Goal: Navigation & Orientation: Find specific page/section

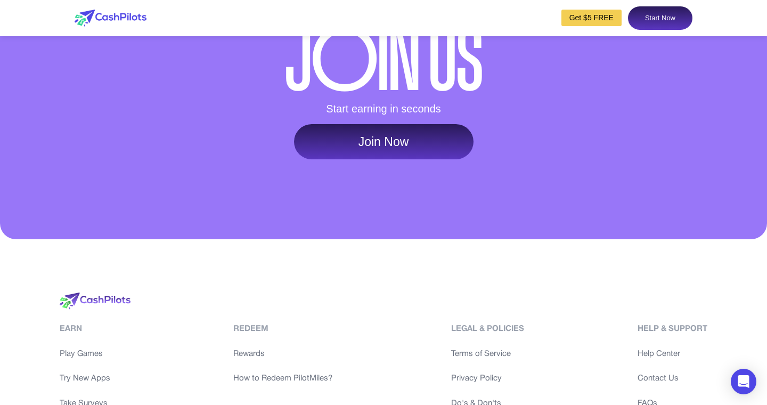
scroll to position [4998, 0]
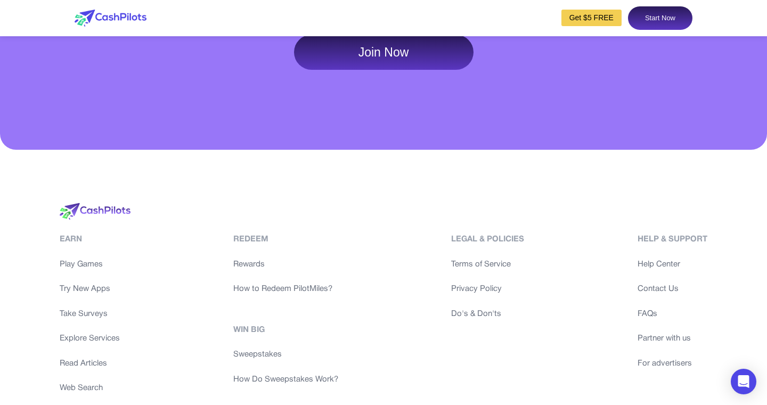
click at [420, 70] on link "Join Now" at bounding box center [384, 52] width 180 height 35
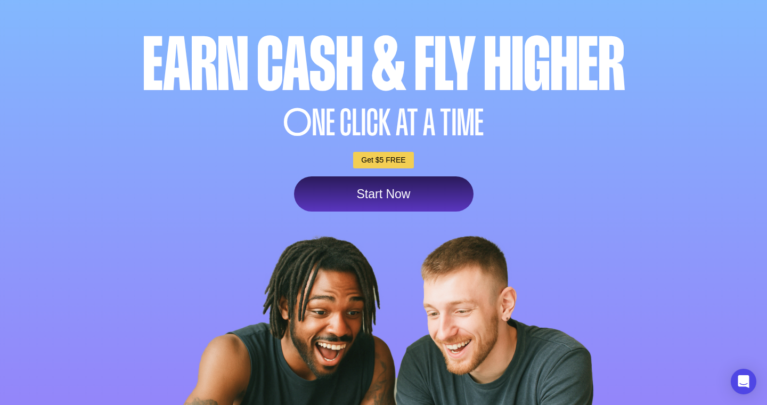
scroll to position [157, 0]
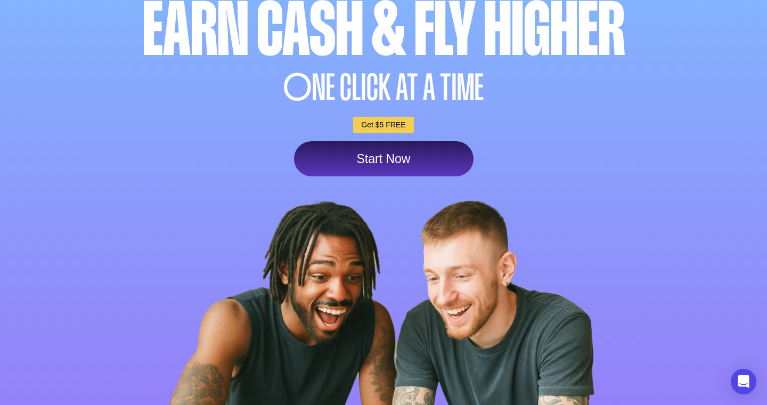
click at [390, 133] on link "Get $5 FREE" at bounding box center [383, 125] width 60 height 17
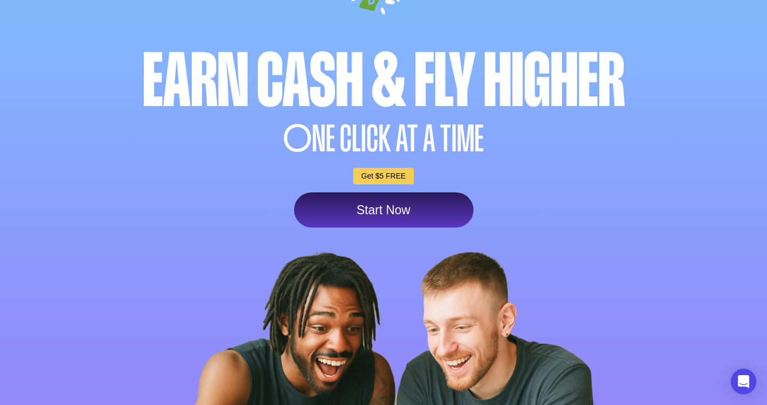
scroll to position [103, 0]
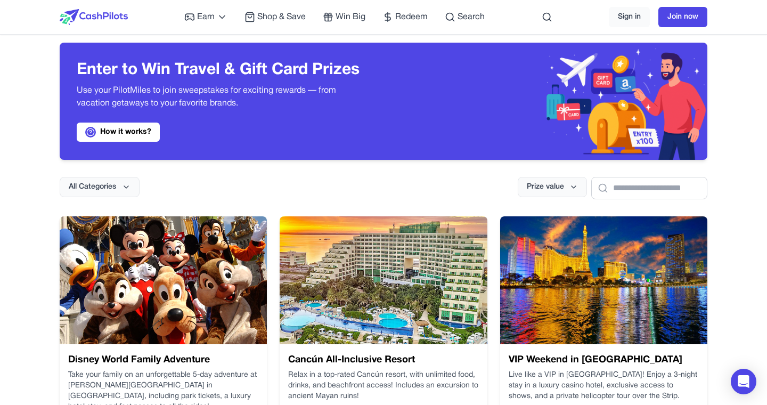
scroll to position [11, 0]
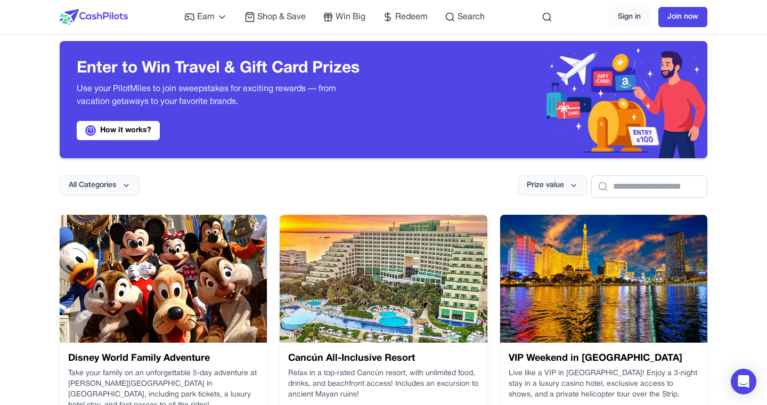
click at [383, 172] on div "All Categories Prize value" at bounding box center [384, 177] width 648 height 39
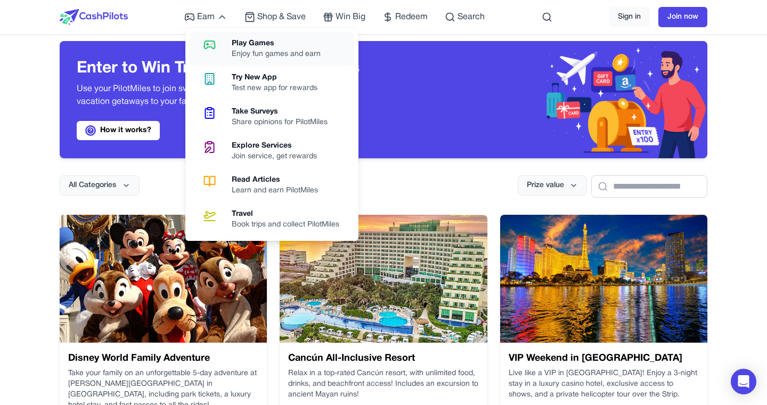
click at [244, 48] on div "Play Games" at bounding box center [281, 43] width 98 height 11
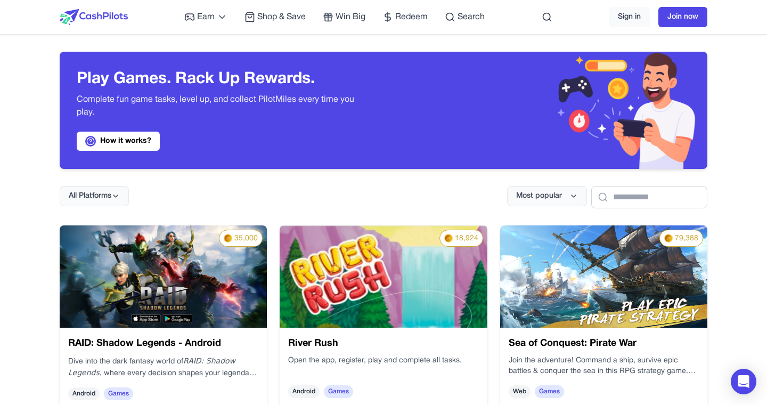
scroll to position [29, 0]
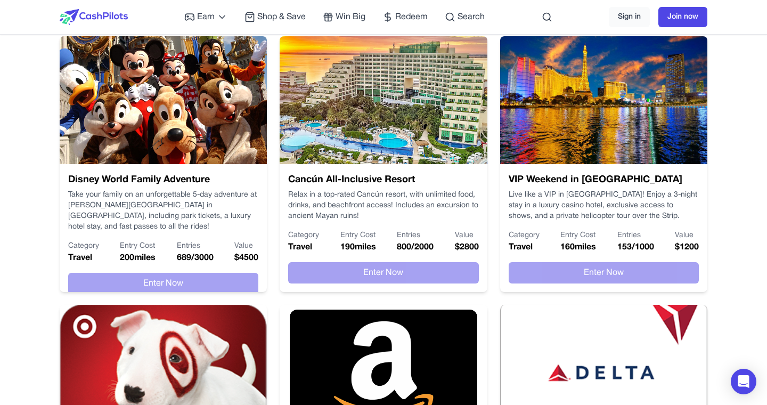
scroll to position [168, 0]
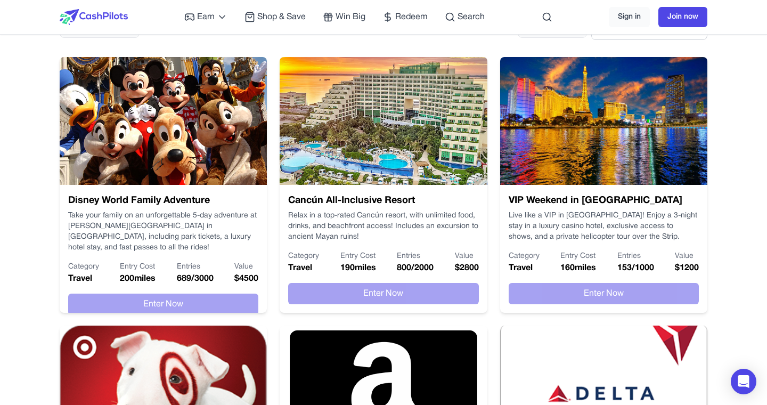
click at [540, 202] on h3 "VIP Weekend in Las Vegas" at bounding box center [604, 200] width 190 height 15
drag, startPoint x: 540, startPoint y: 202, endPoint x: 664, endPoint y: 200, distance: 123.6
click at [664, 200] on h3 "VIP Weekend in Las Vegas" at bounding box center [604, 200] width 190 height 15
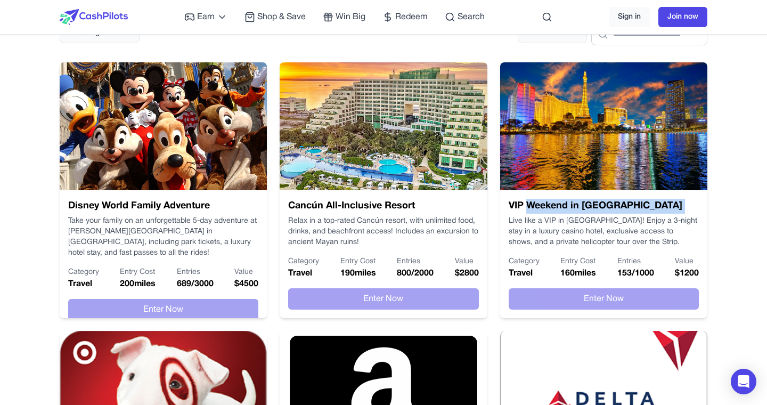
scroll to position [0, 0]
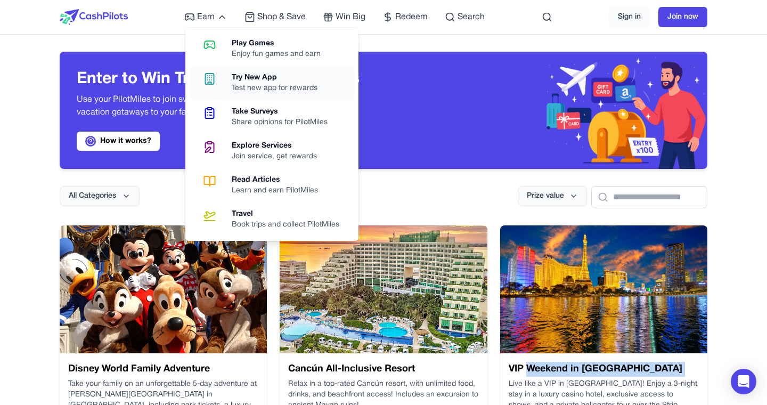
click at [226, 80] on link "Try New App Test new app for rewards" at bounding box center [272, 83] width 165 height 34
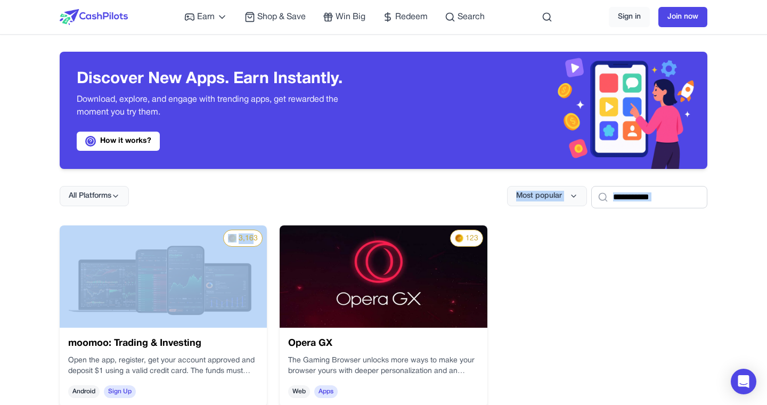
drag, startPoint x: 254, startPoint y: 237, endPoint x: 201, endPoint y: 195, distance: 67.2
click at [201, 195] on div "Discover New Apps. Earn Instantly. Download, explore, and engage with trending …" at bounding box center [384, 341] width 682 height 613
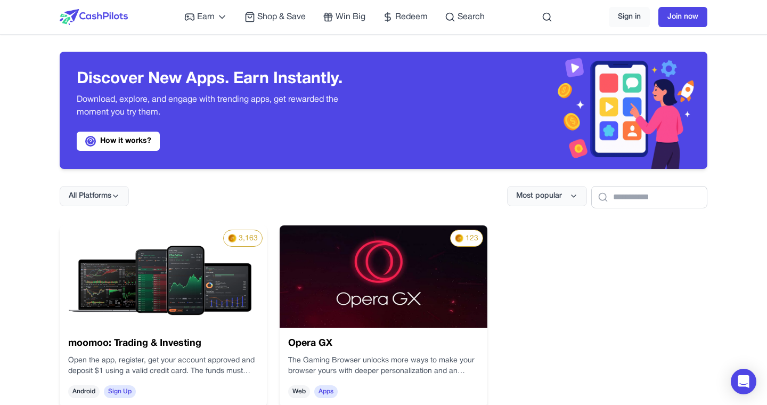
click at [242, 205] on div "All Platforms Most popular" at bounding box center [384, 188] width 648 height 39
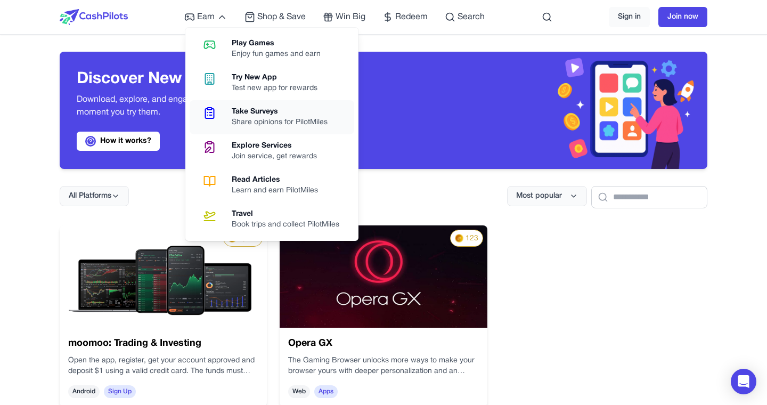
click at [267, 118] on div "Share opinions for PilotMiles" at bounding box center [284, 122] width 104 height 11
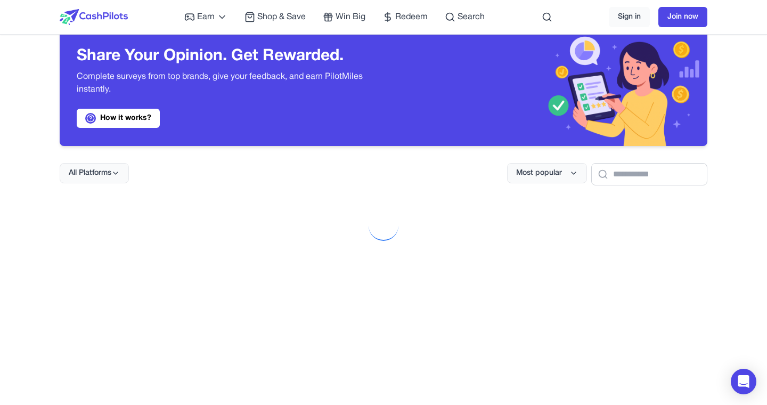
scroll to position [36, 0]
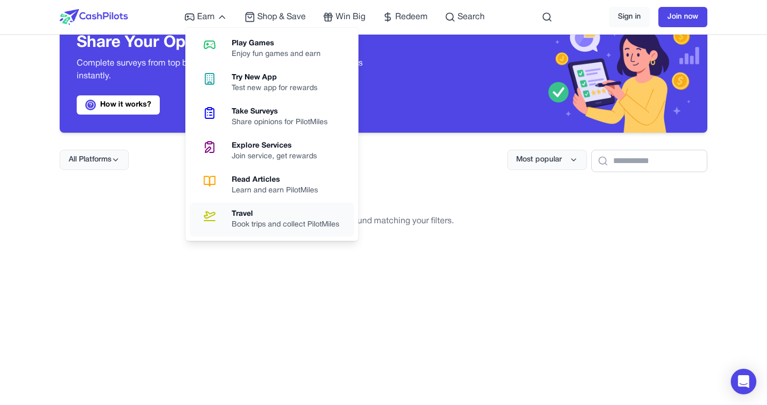
click at [272, 221] on div "Book trips and collect PilotMiles" at bounding box center [290, 225] width 116 height 11
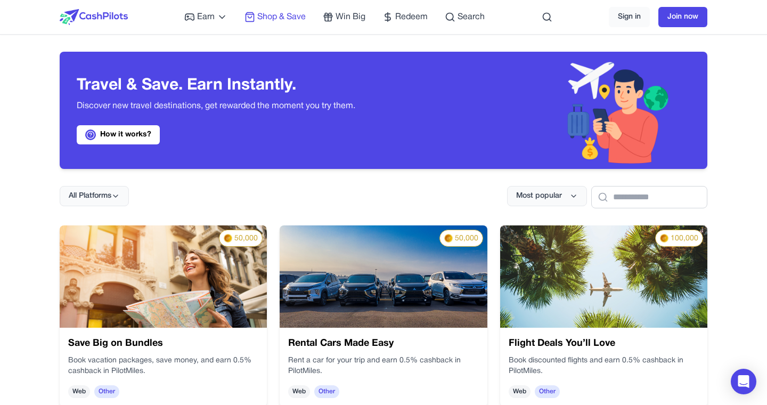
click at [279, 19] on span "Shop & Save" at bounding box center [281, 17] width 48 height 13
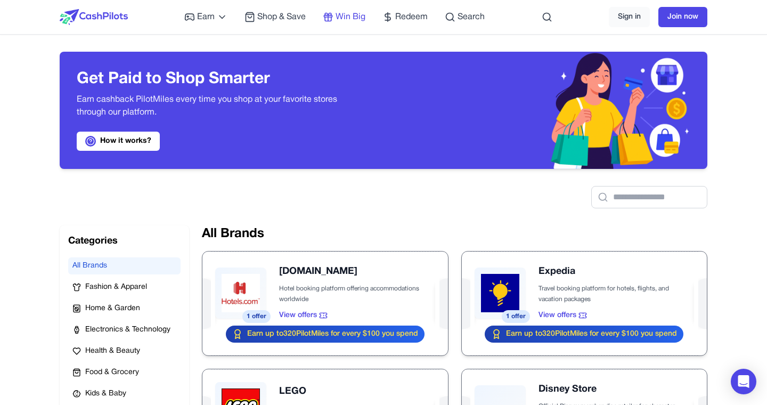
click at [351, 11] on span "Win Big" at bounding box center [351, 17] width 30 height 13
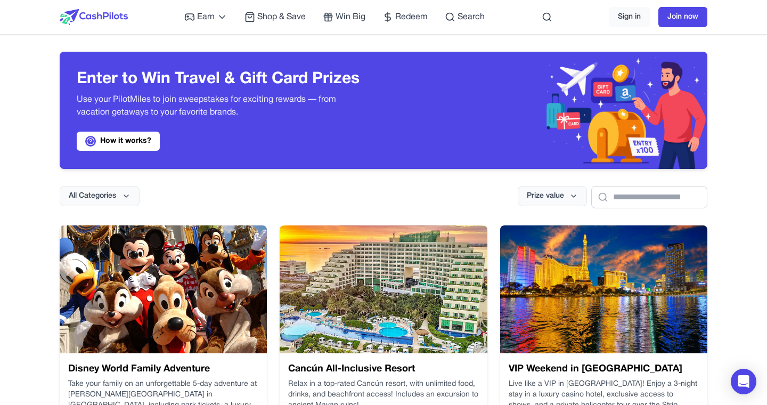
click at [406, 31] on div "Earn Play Games Enjoy fun games and earn Try New App Test new app for rewards T…" at bounding box center [334, 17] width 301 height 34
click at [406, 28] on div "Earn Play Games Enjoy fun games and earn Try New App Test new app for rewards T…" at bounding box center [334, 17] width 301 height 34
click at [406, 13] on span "Redeem" at bounding box center [411, 17] width 33 height 13
